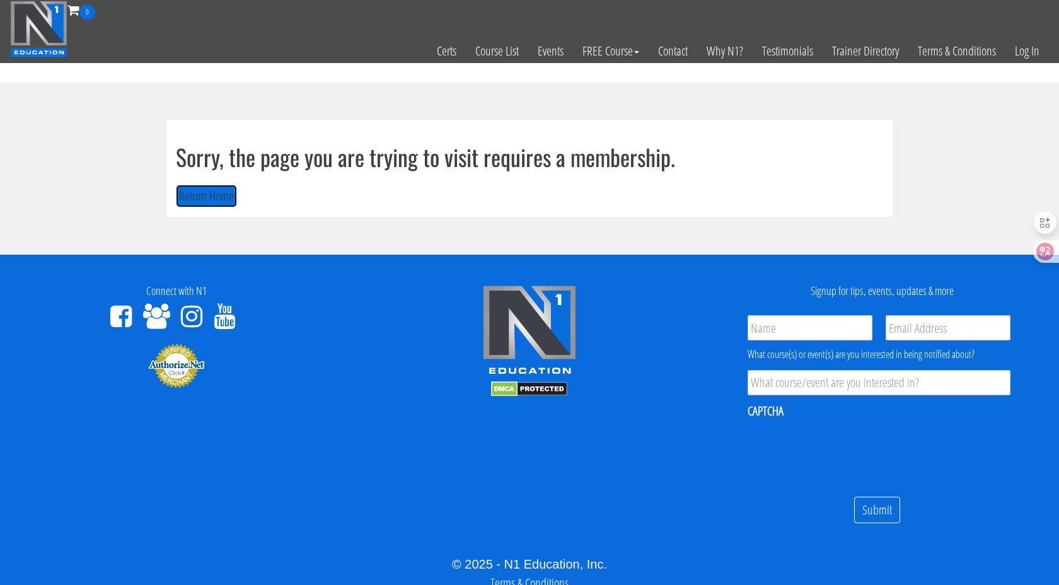
click at [182, 197] on button "Return Home" at bounding box center [206, 196] width 61 height 23
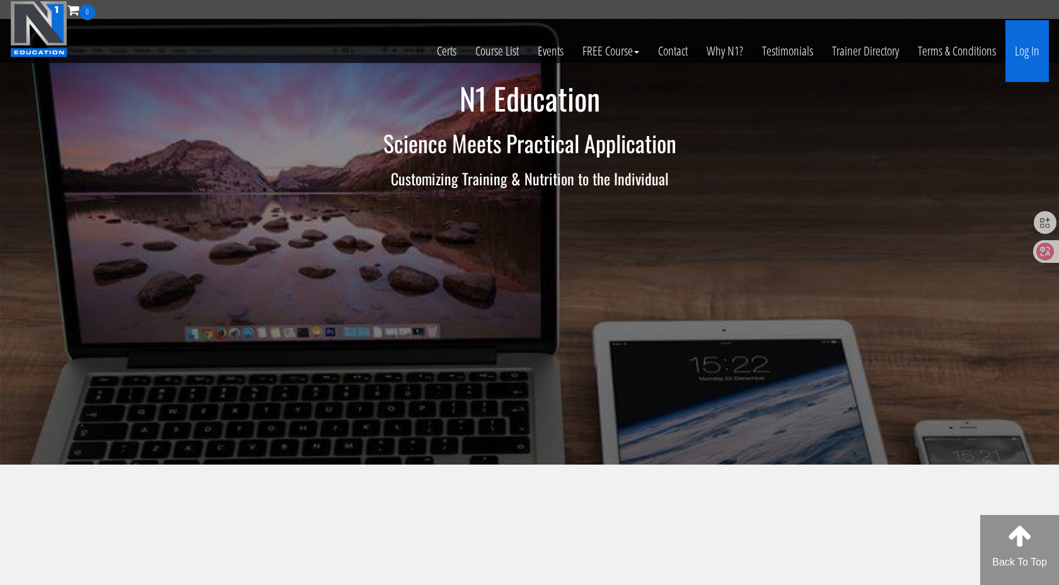
click at [1033, 52] on link "Log In" at bounding box center [1026, 51] width 43 height 62
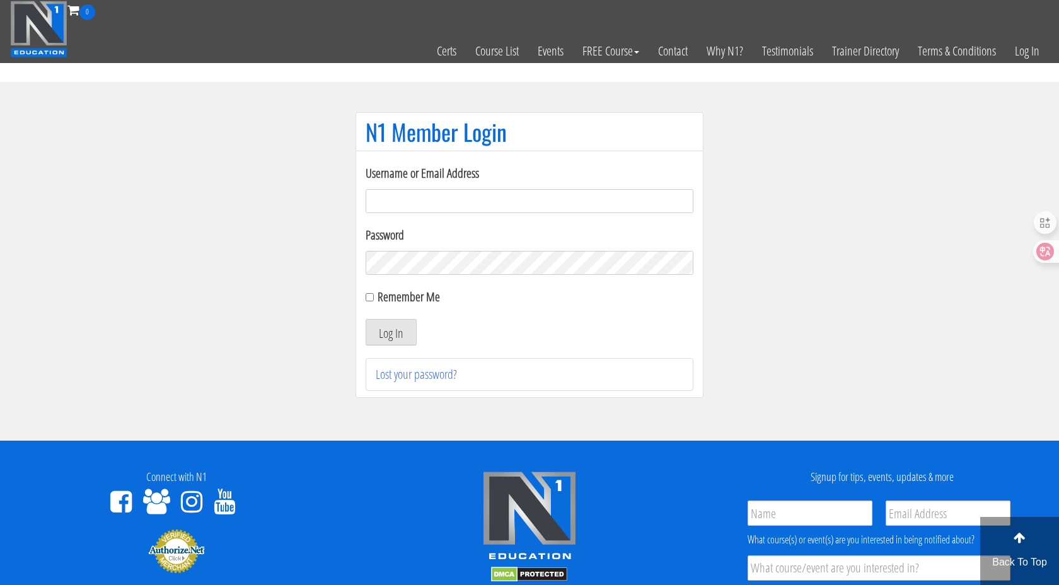
click at [511, 205] on input "Username or Email Address" at bounding box center [530, 201] width 328 height 24
type input "1540282449@qq.com"
click at [391, 333] on button "Log In" at bounding box center [391, 332] width 51 height 26
click at [391, 331] on button "Log In" at bounding box center [391, 332] width 51 height 26
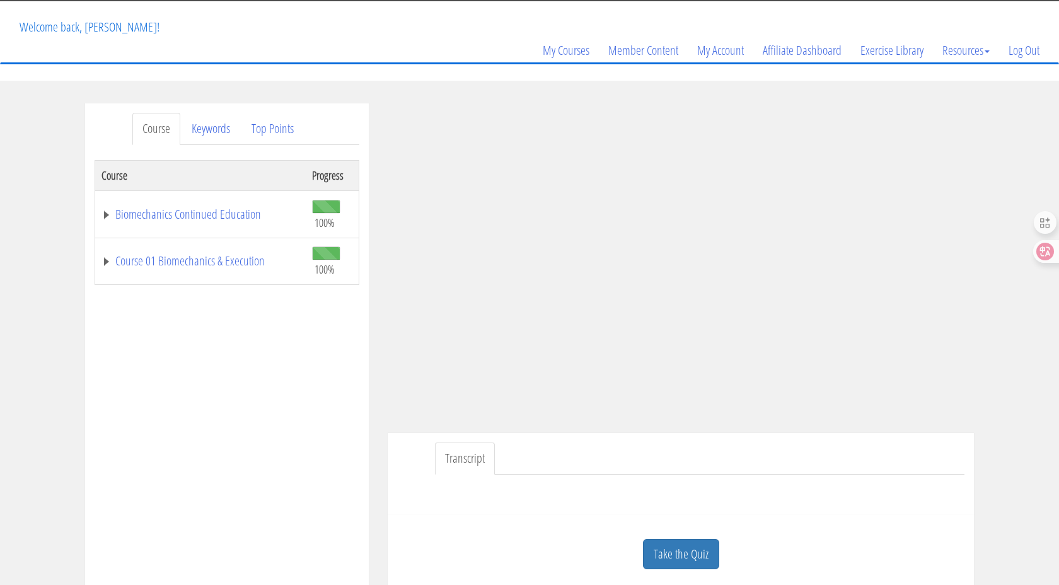
scroll to position [87, 0]
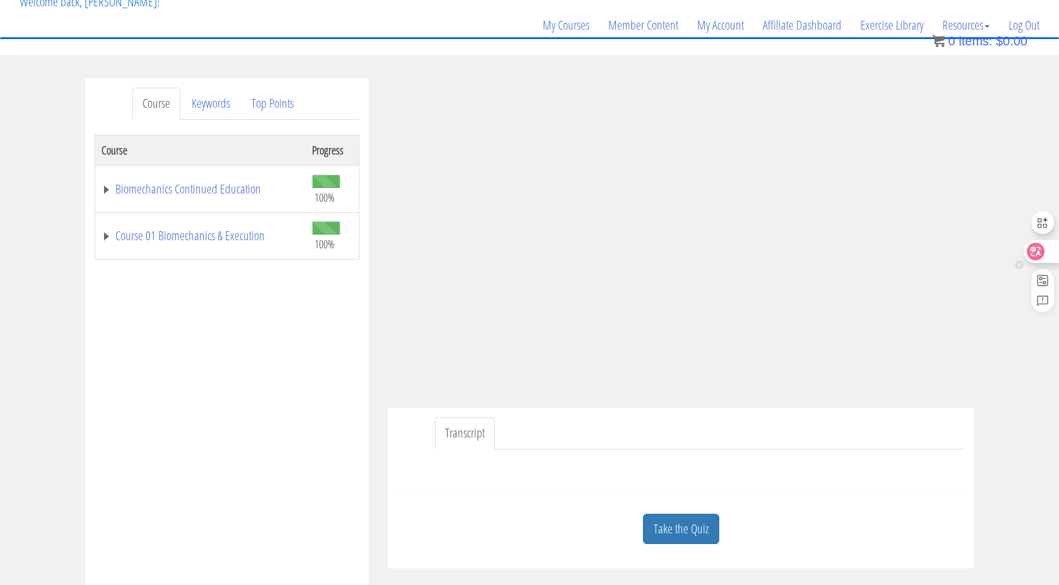
click at [1038, 255] on icon at bounding box center [1035, 251] width 13 height 13
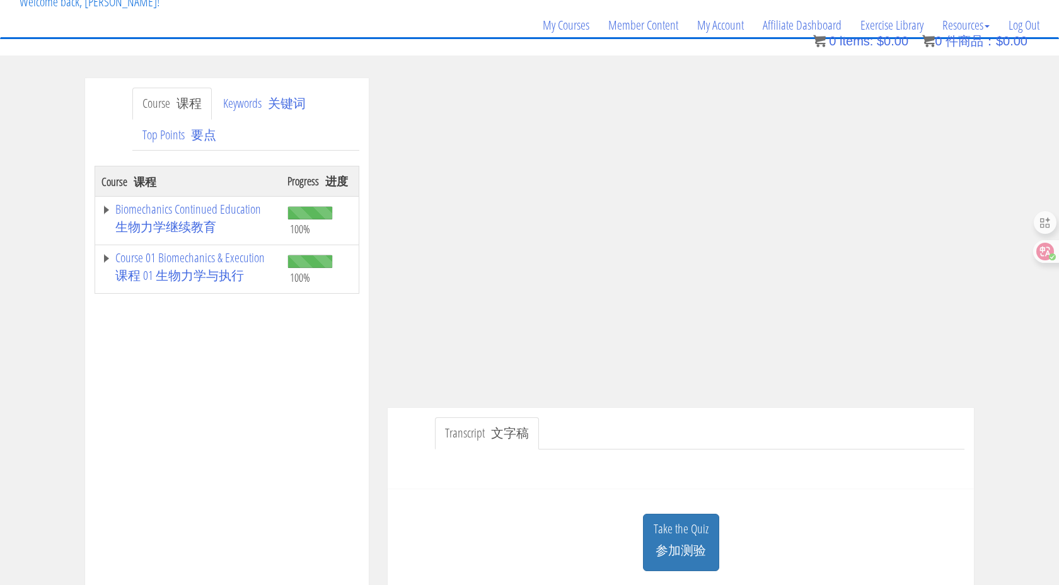
click at [1021, 393] on div "Course 课程 Keywords 关键词 Top Points 要点 Course 课程 Progress 进度 Biomechanics Continu…" at bounding box center [529, 449] width 1059 height 743
